Goal: Task Accomplishment & Management: Complete application form

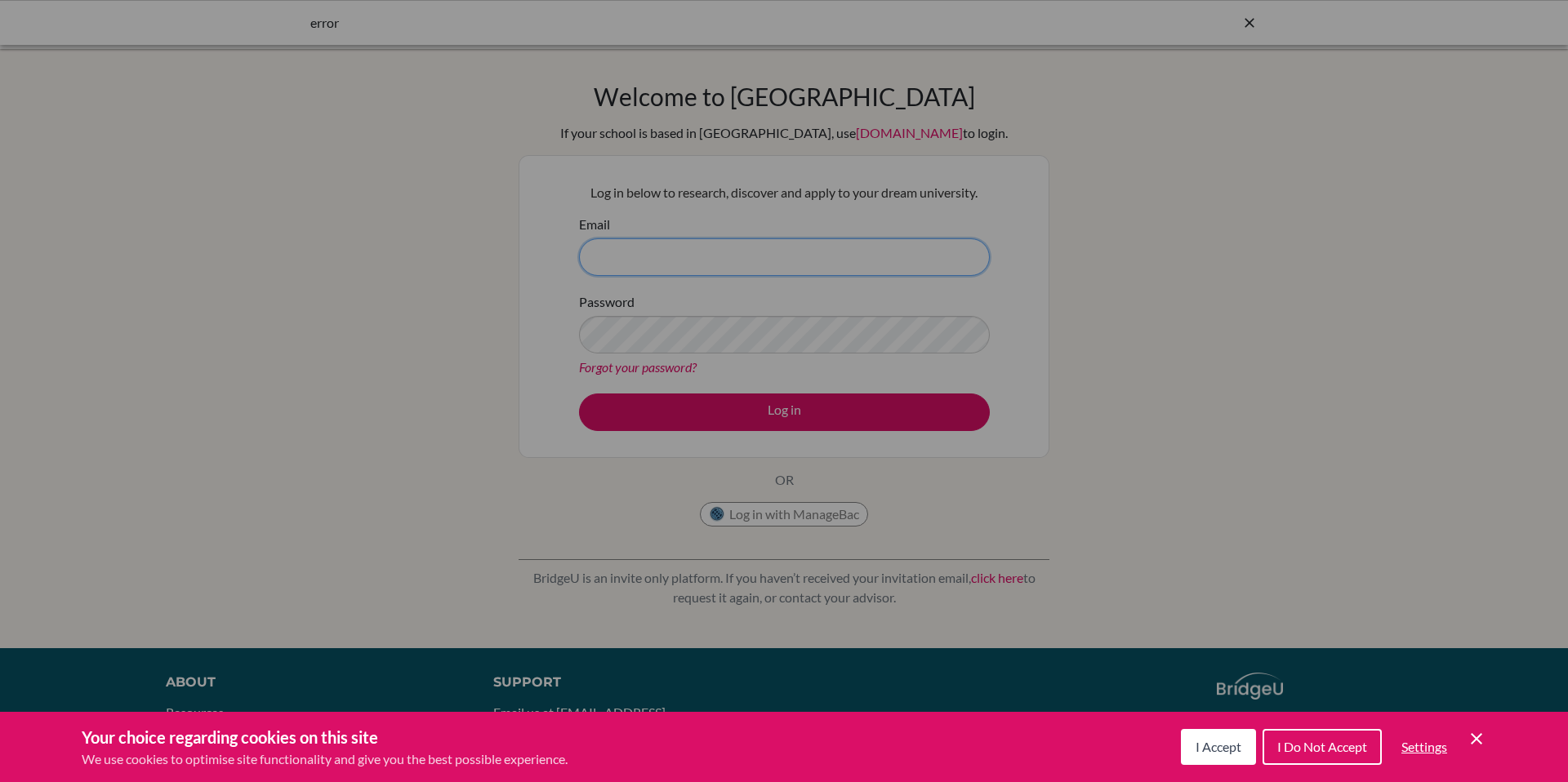
type input "tsampson@dishs.tp.edu.tw"
click at [796, 425] on div "Cookie Preferences" at bounding box center [784, 391] width 1568 height 782
click at [1195, 744] on span "I Accept" at bounding box center [1218, 746] width 46 height 15
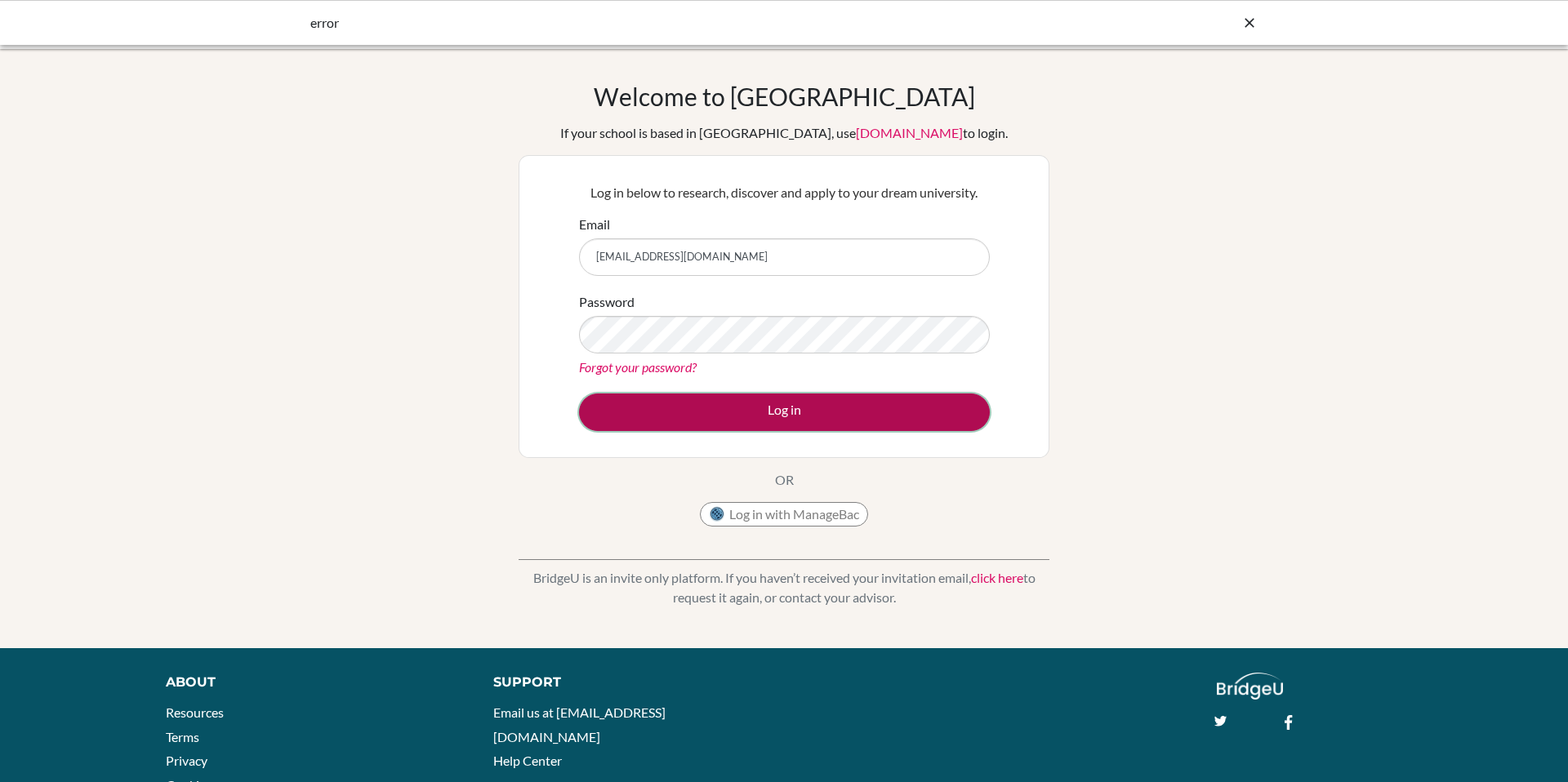
click at [873, 423] on button "Log in" at bounding box center [785, 412] width 411 height 37
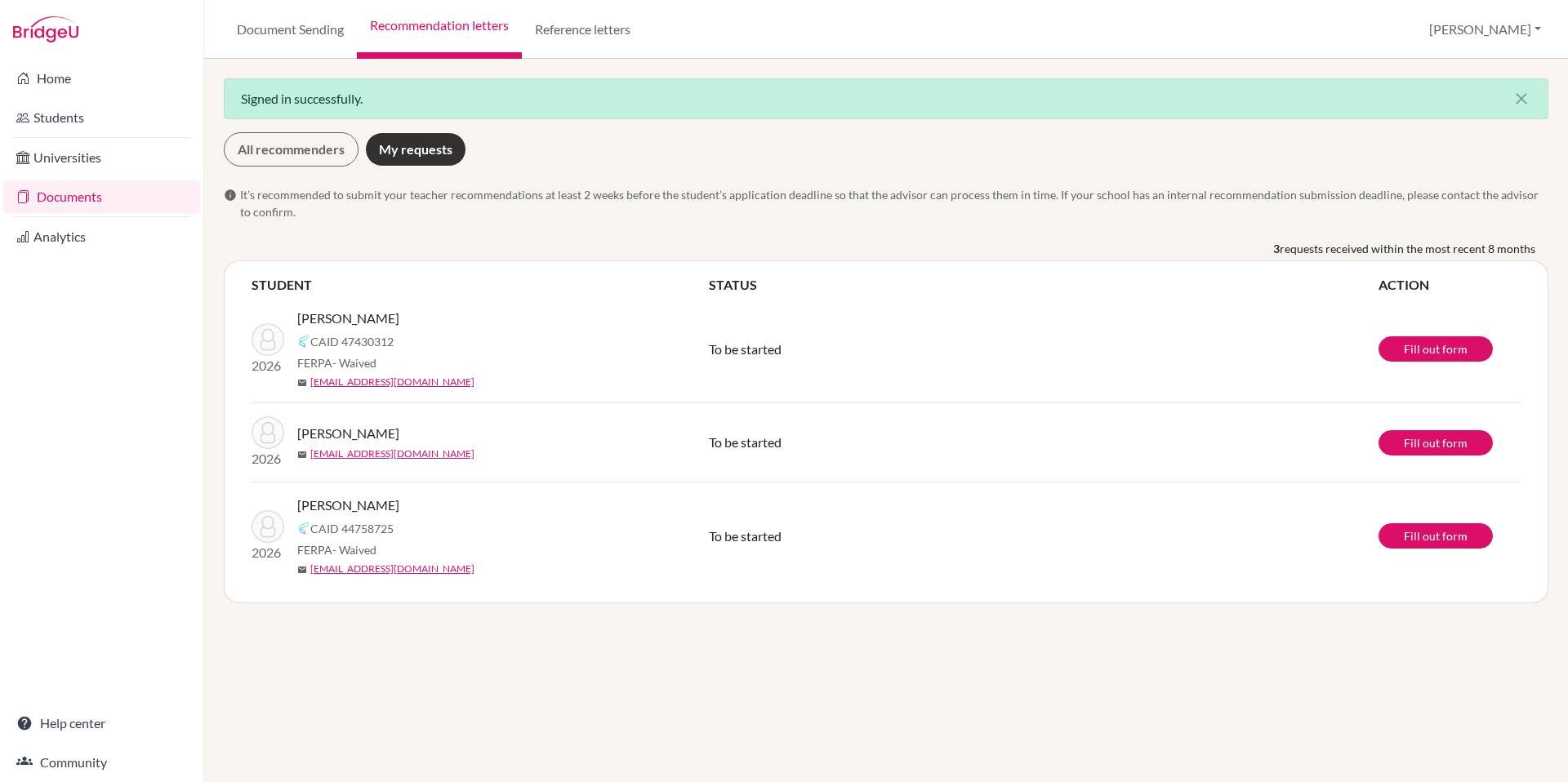
click at [1249, 425] on td "To be started" at bounding box center [1042, 442] width 669 height 79
click at [1392, 446] on link "Fill out form" at bounding box center [1435, 443] width 115 height 25
